Goal: Transaction & Acquisition: Purchase product/service

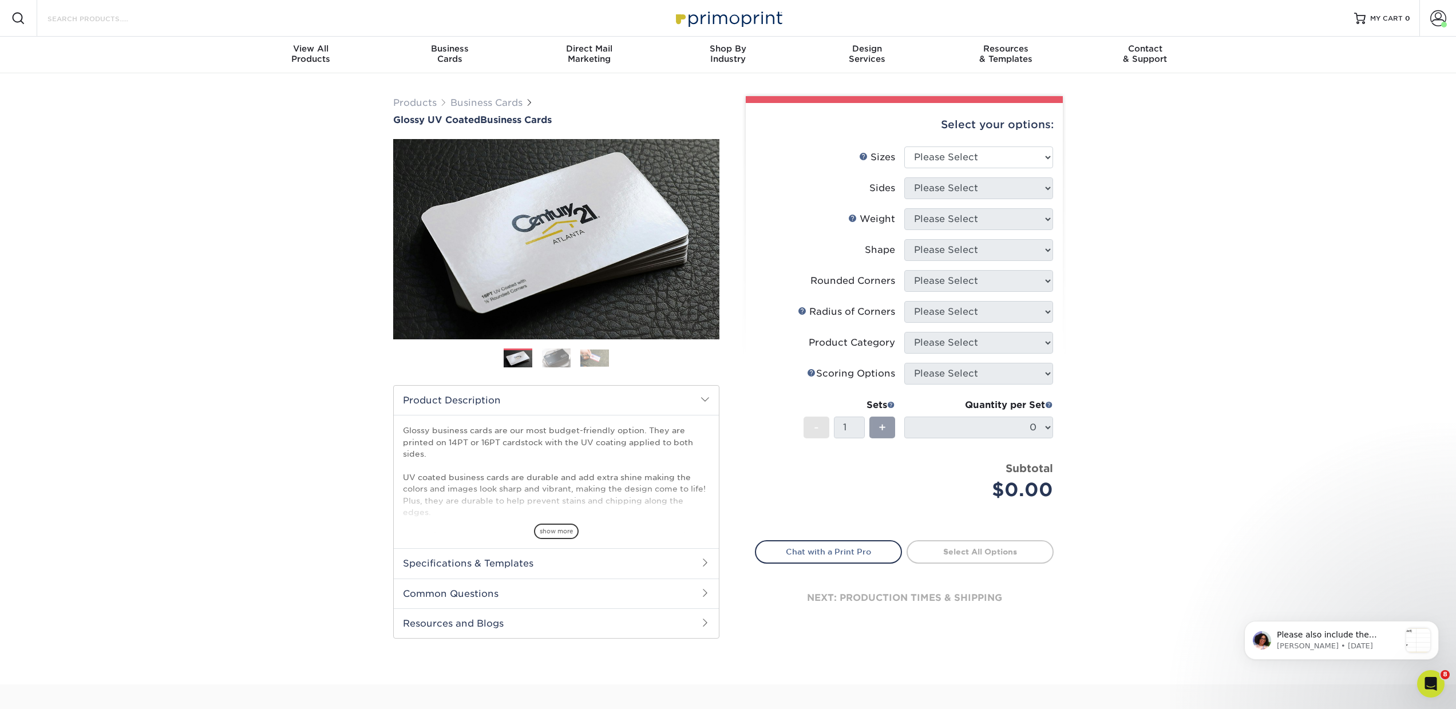
click at [131, 20] on input "Search Products" at bounding box center [102, 18] width 112 height 14
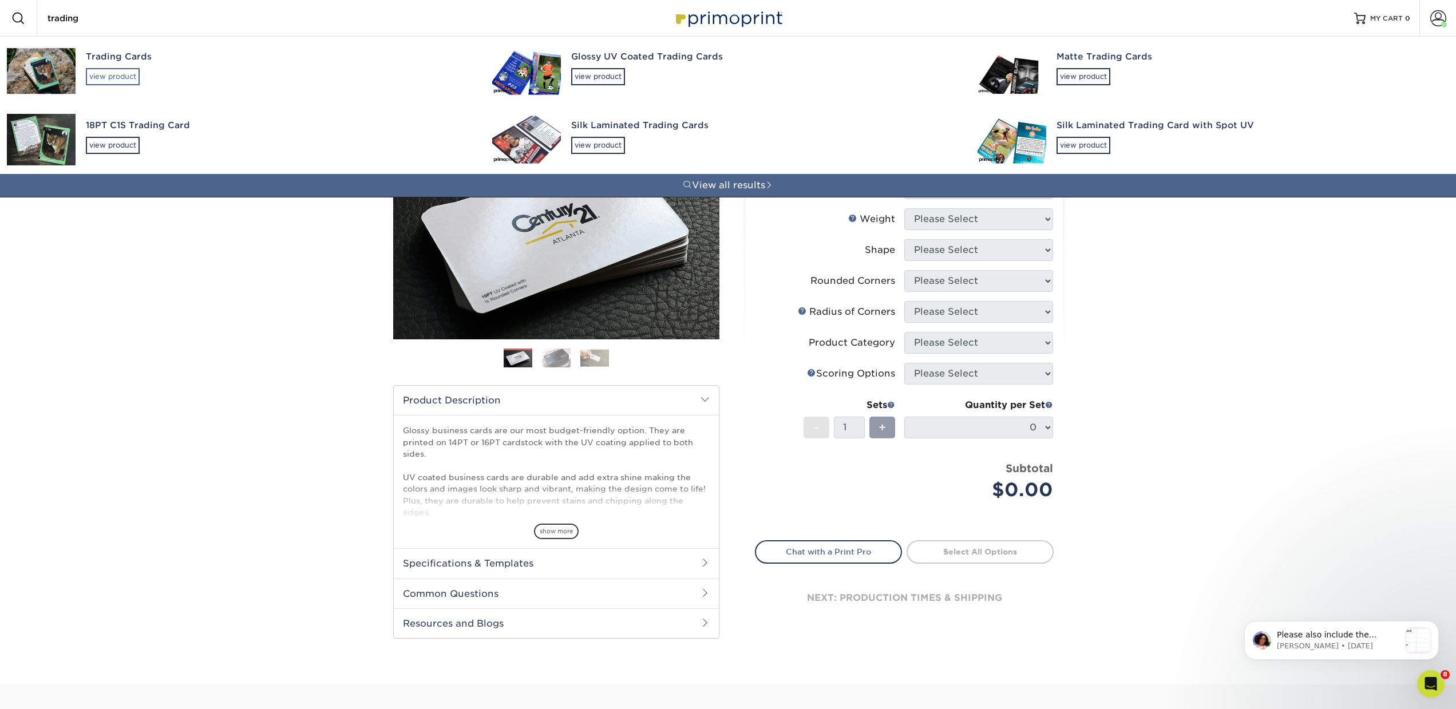
type input "trading"
click at [116, 78] on div "view product" at bounding box center [113, 76] width 54 height 17
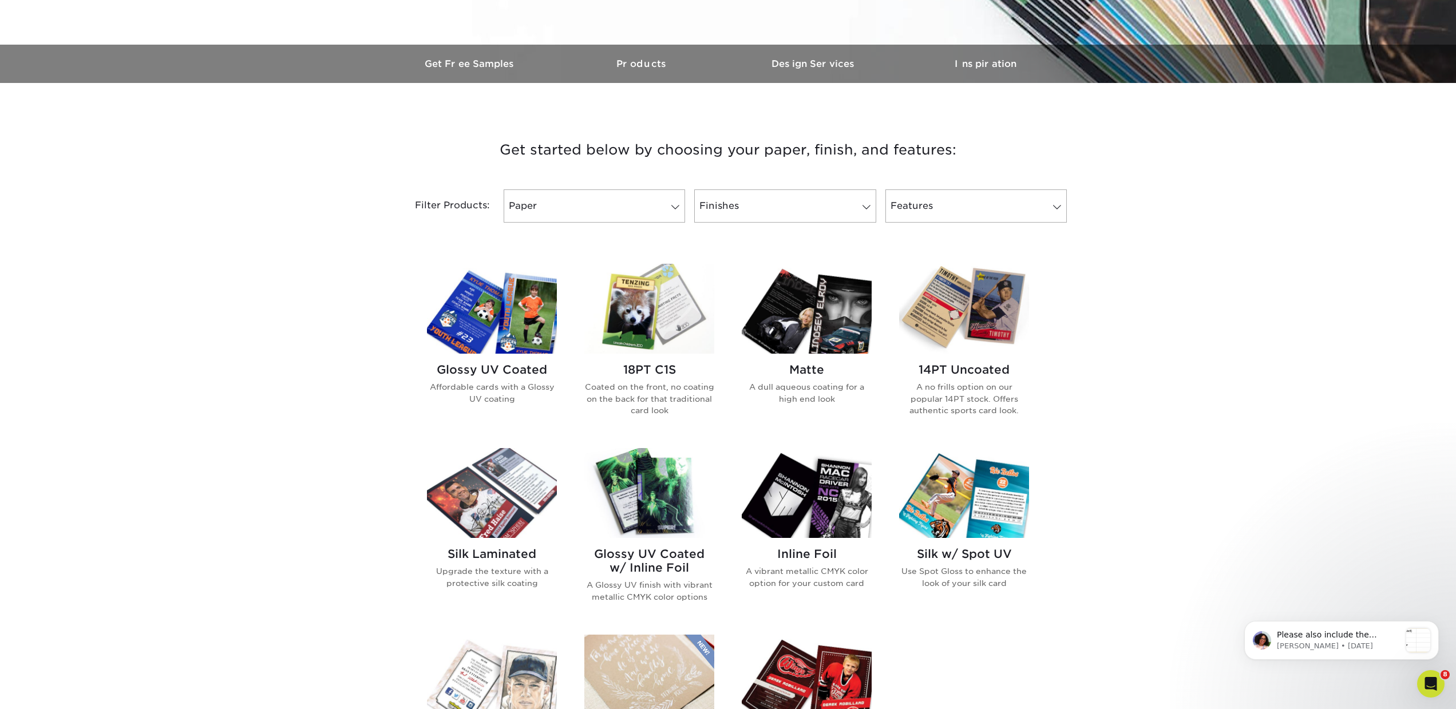
scroll to position [321, 0]
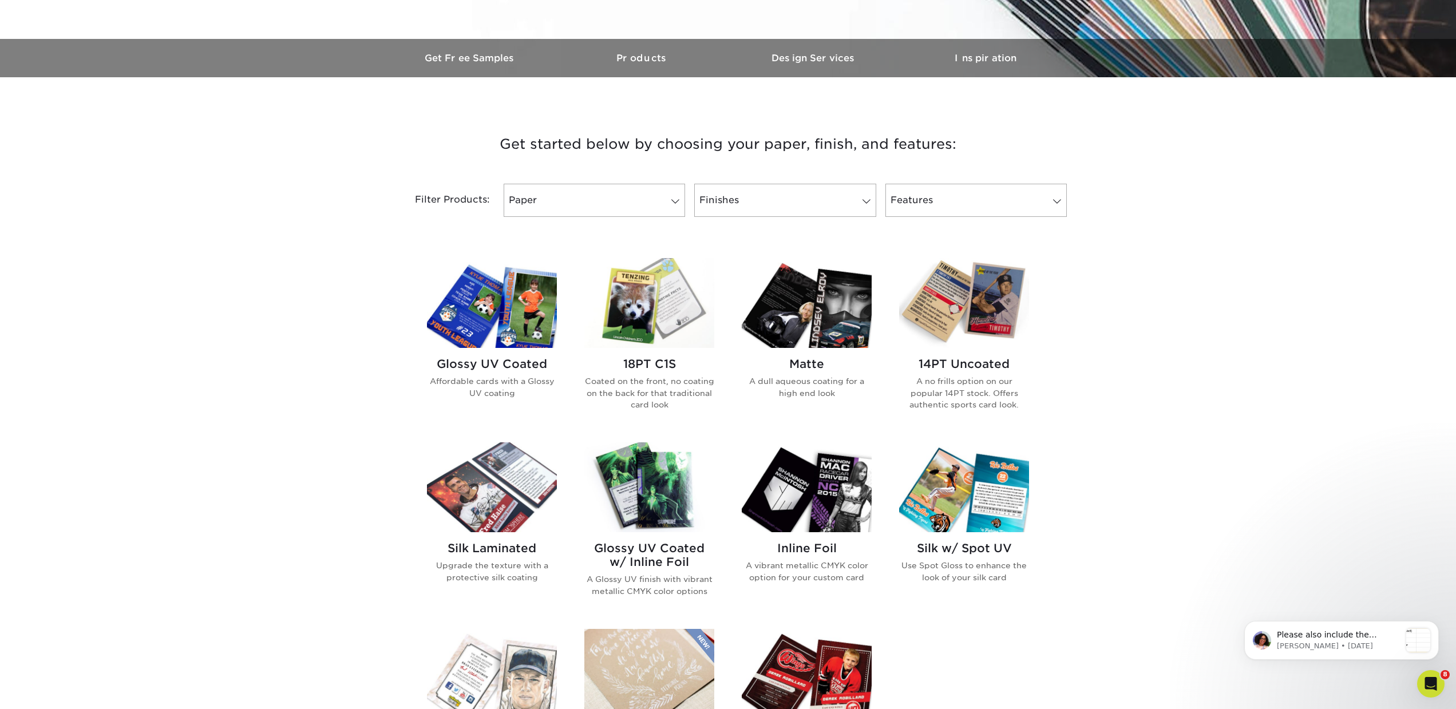
click at [517, 357] on div "Glossy UV Coated Affordable cards with a Glossy UV coating" at bounding box center [492, 382] width 130 height 69
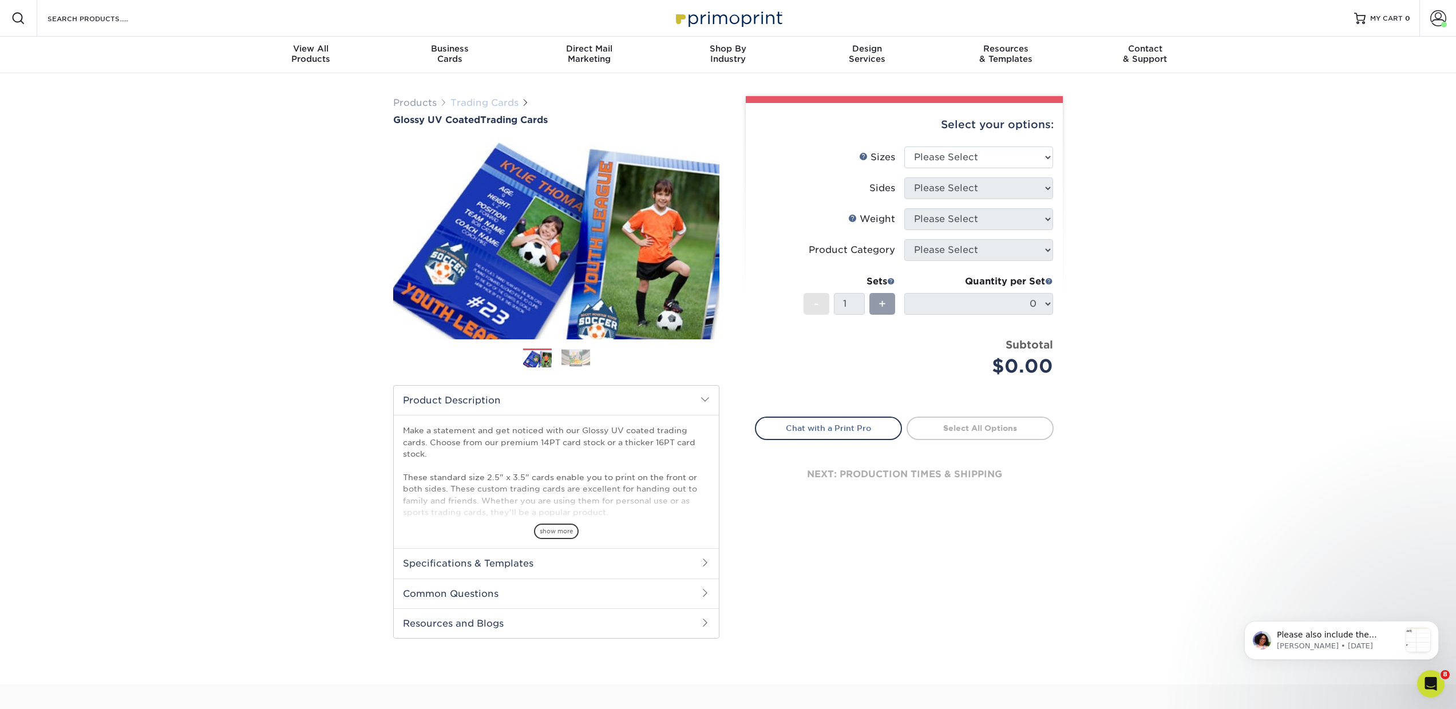
click at [507, 104] on link "Trading Cards" at bounding box center [484, 102] width 68 height 11
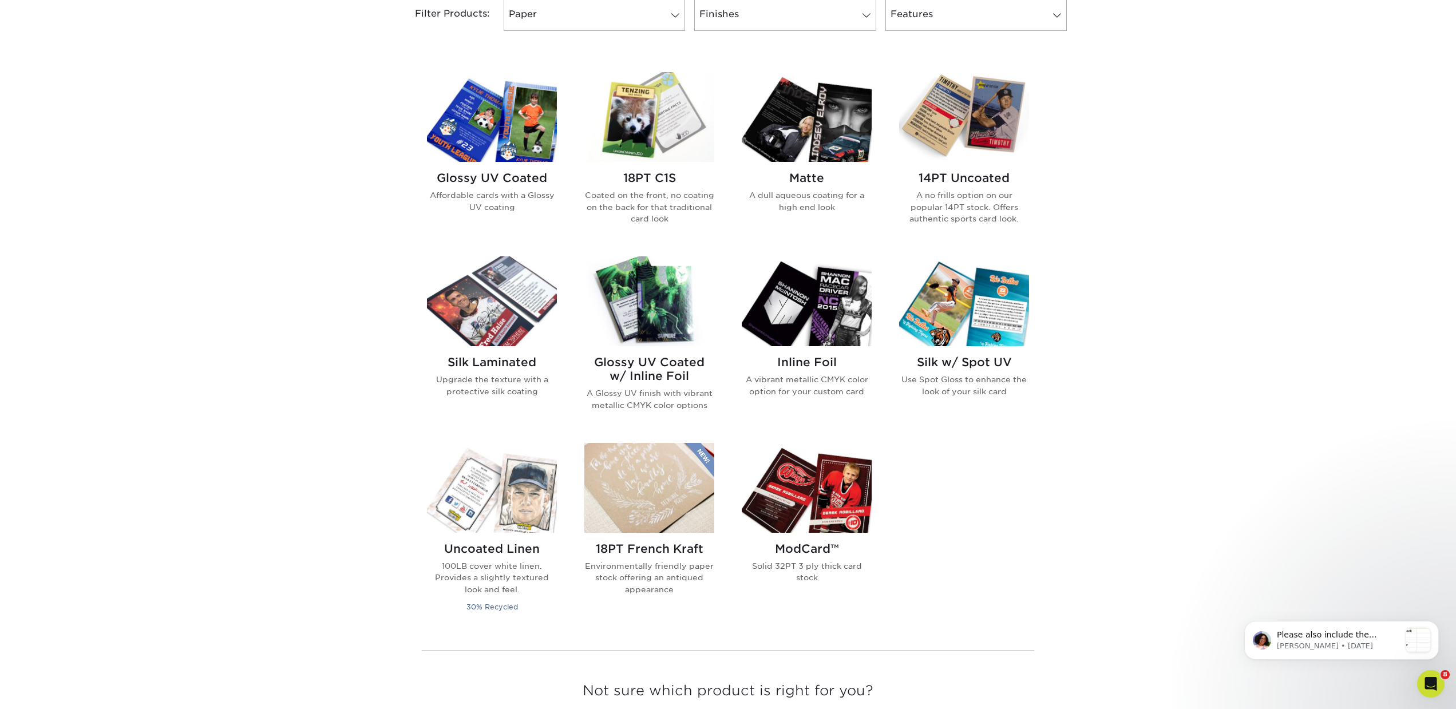
click at [808, 363] on h2 "Inline Foil" at bounding box center [807, 362] width 130 height 14
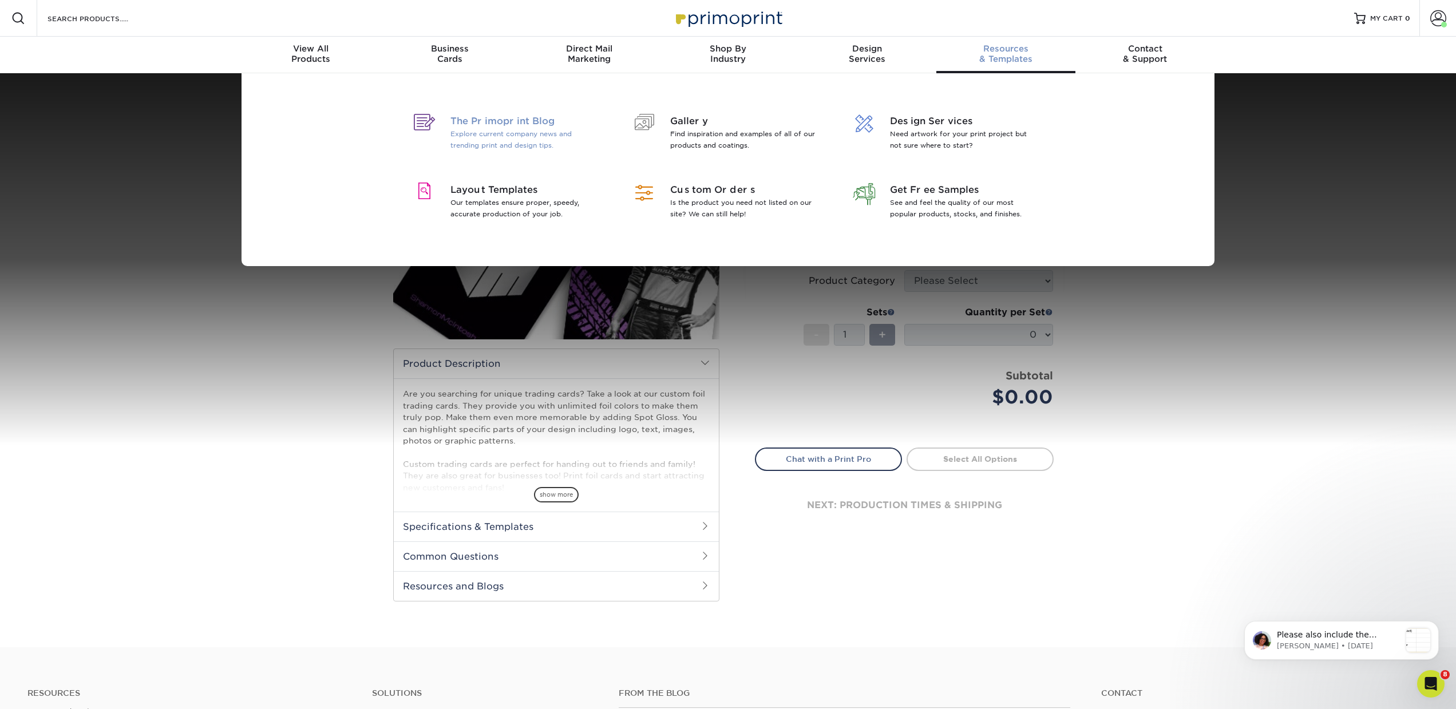
click at [535, 125] on span "The Primoprint Blog" at bounding box center [524, 121] width 148 height 14
